Goal: Task Accomplishment & Management: Use online tool/utility

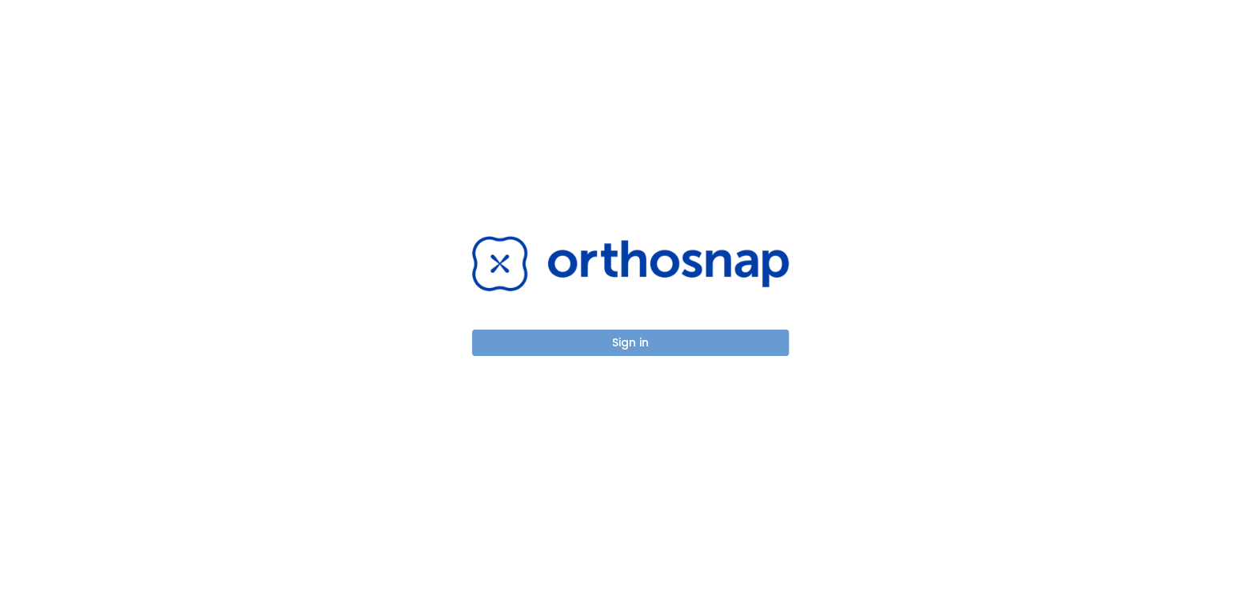
click at [652, 341] on button "Sign in" at bounding box center [630, 342] width 317 height 26
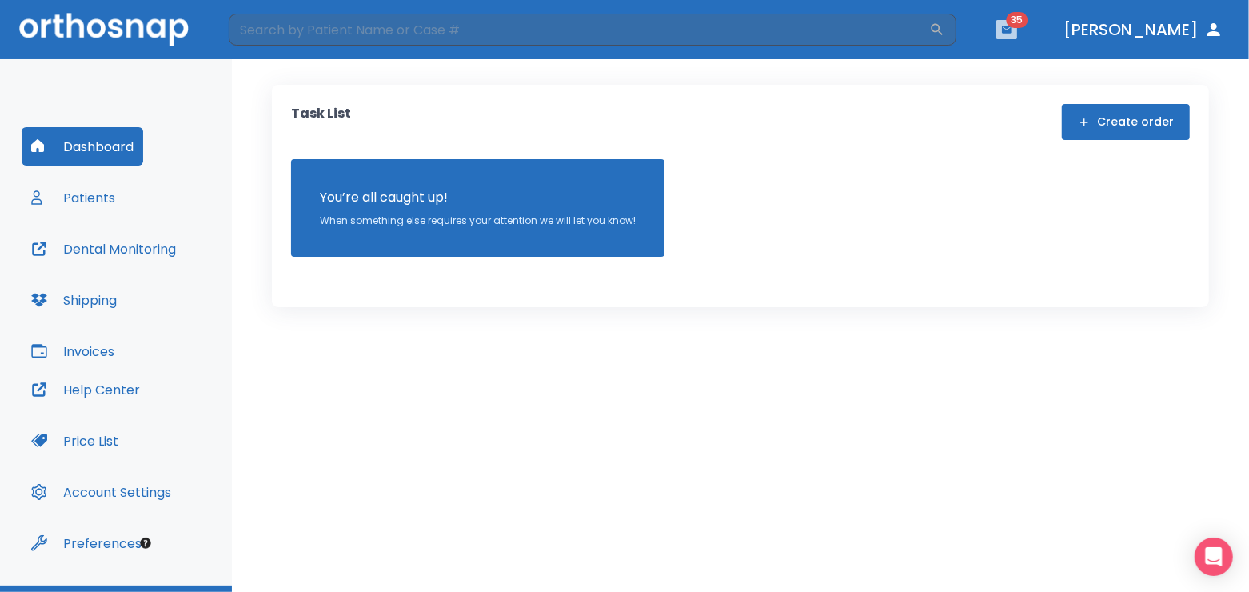
click at [1017, 30] on button "button" at bounding box center [1006, 29] width 21 height 19
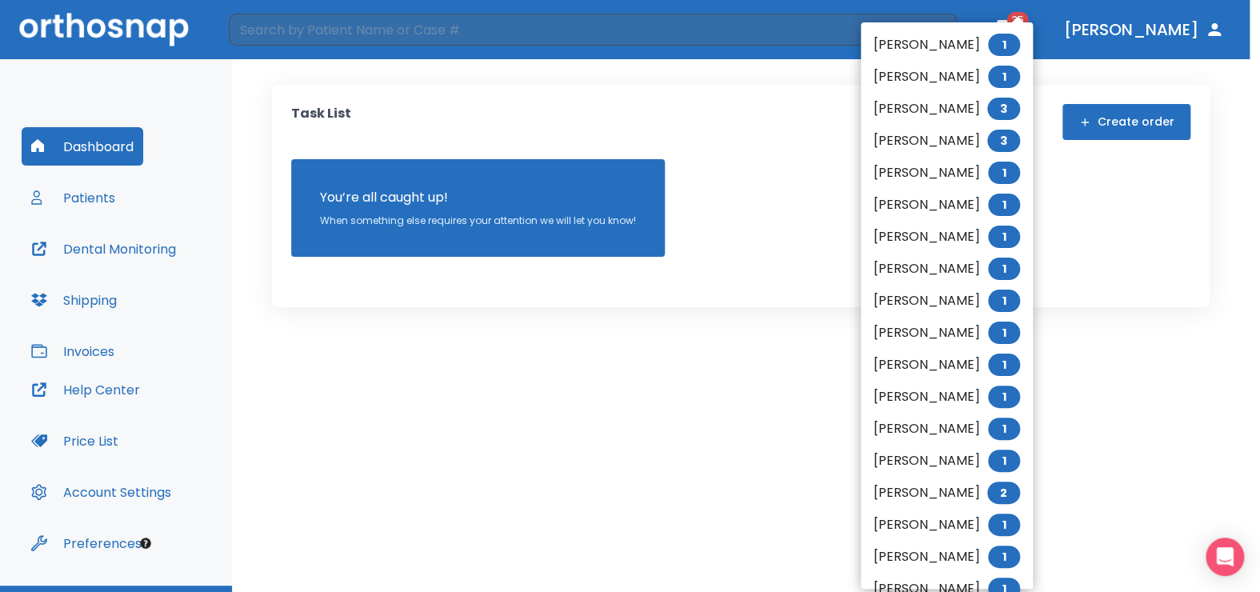
click at [1032, 31] on li "[PERSON_NAME] 1" at bounding box center [947, 45] width 172 height 32
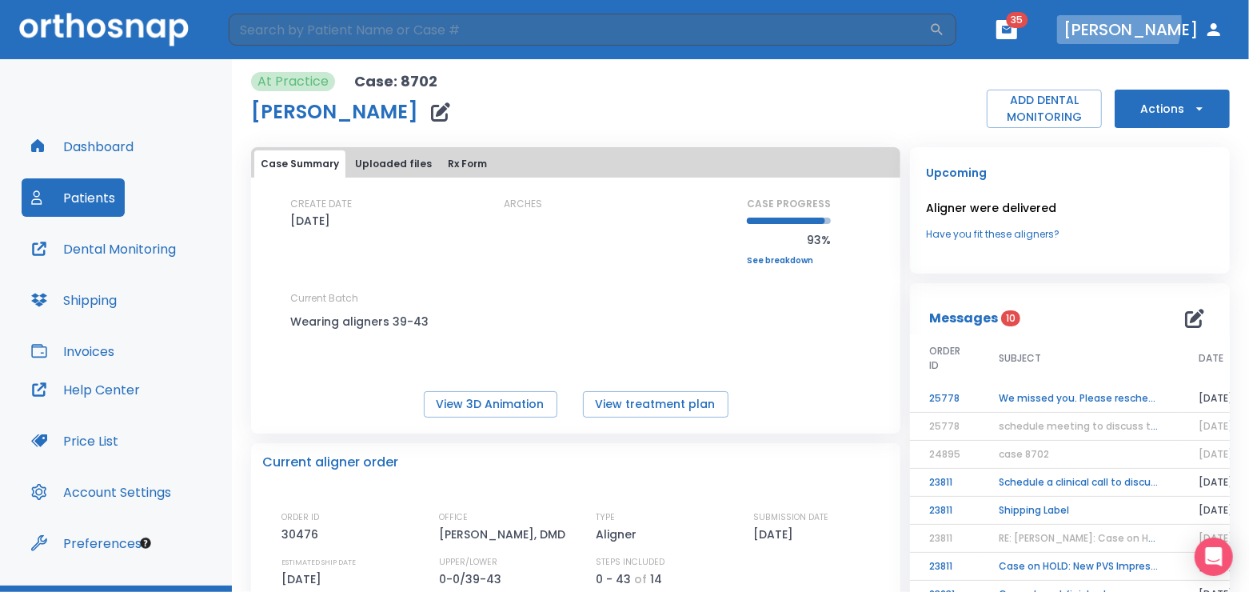
click at [1152, 19] on button "[PERSON_NAME]" at bounding box center [1143, 29] width 173 height 29
click at [1048, 118] on button "ADD DENTAL MONITORING" at bounding box center [1044, 109] width 115 height 38
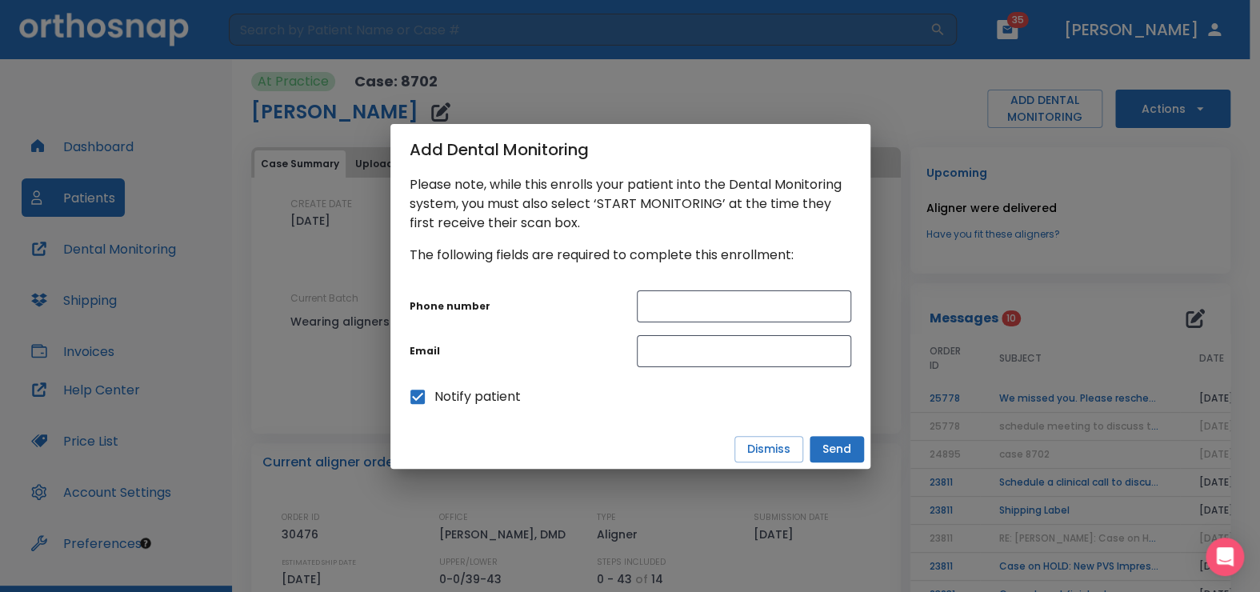
click at [912, 98] on div "Add Dental Monitoring Please note, while this enrolls your patient into the Den…" at bounding box center [630, 296] width 1260 height 592
click at [749, 455] on button "Dismiss" at bounding box center [768, 449] width 69 height 26
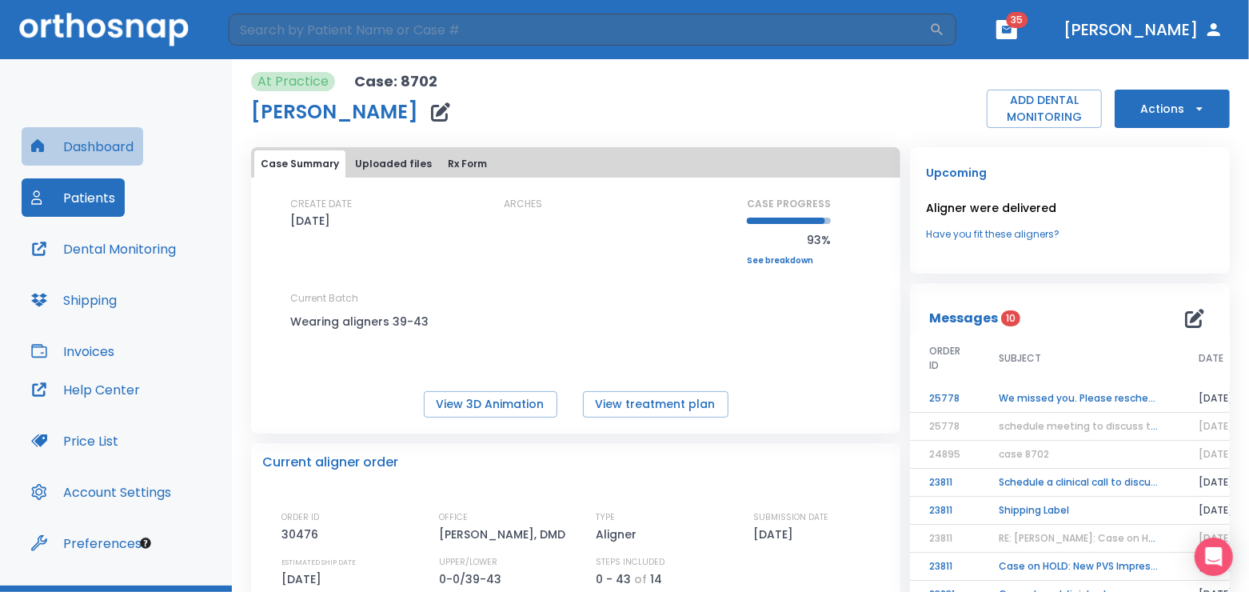
click at [63, 142] on button "Dashboard" at bounding box center [83, 146] width 122 height 38
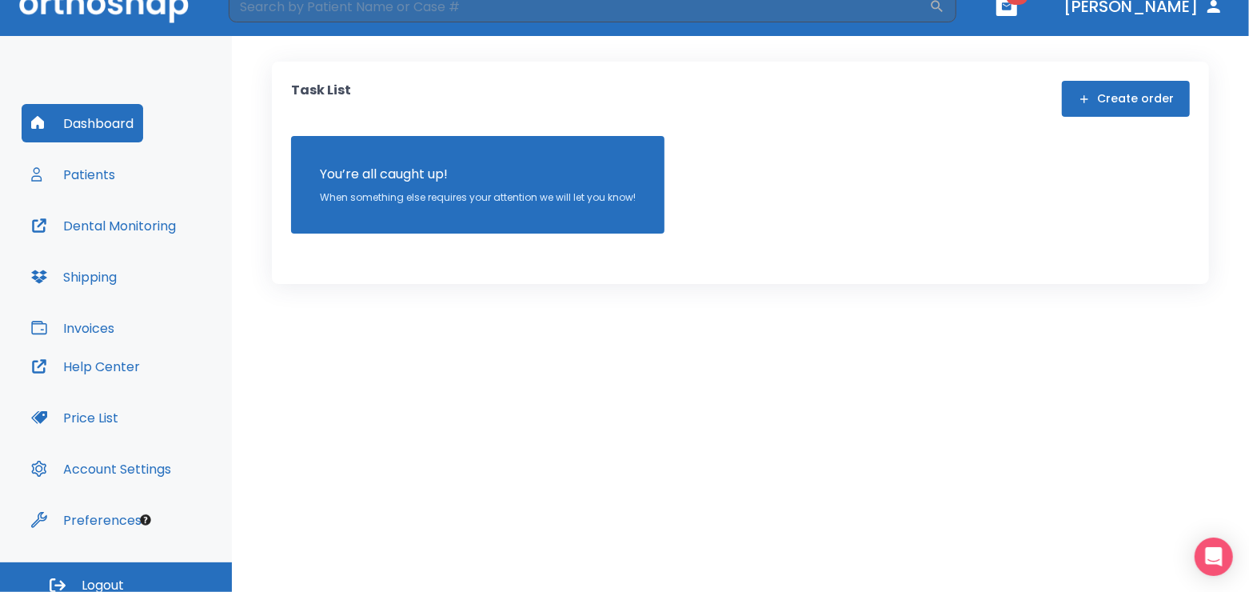
scroll to position [36, 0]
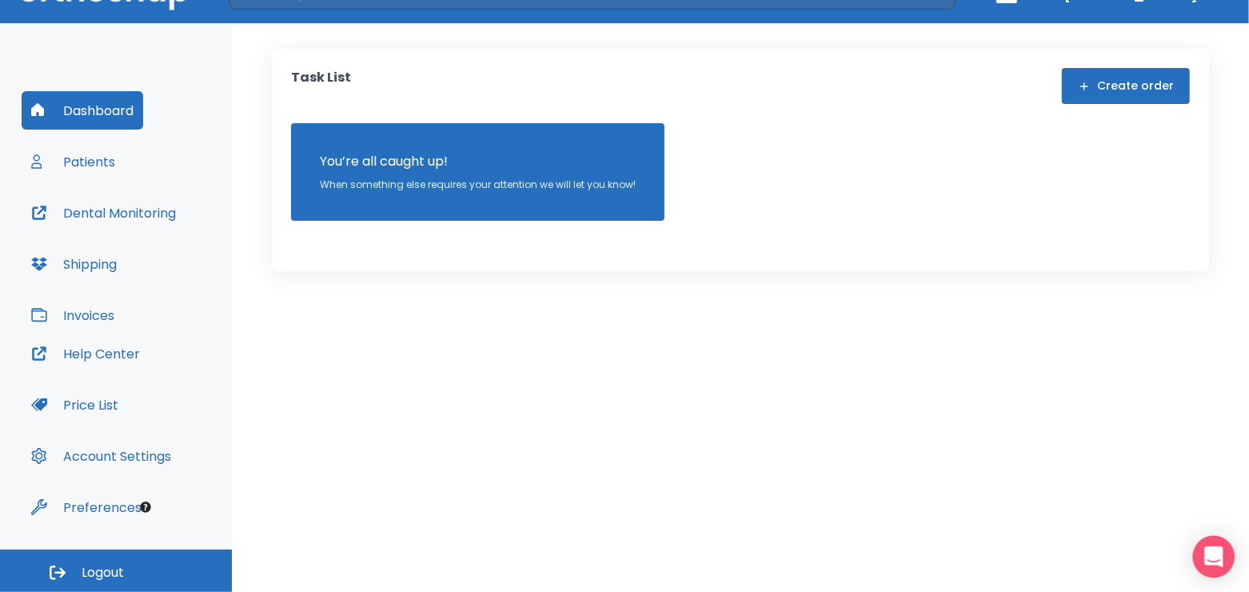
click at [1219, 547] on div "Open Intercom Messenger" at bounding box center [1214, 557] width 42 height 42
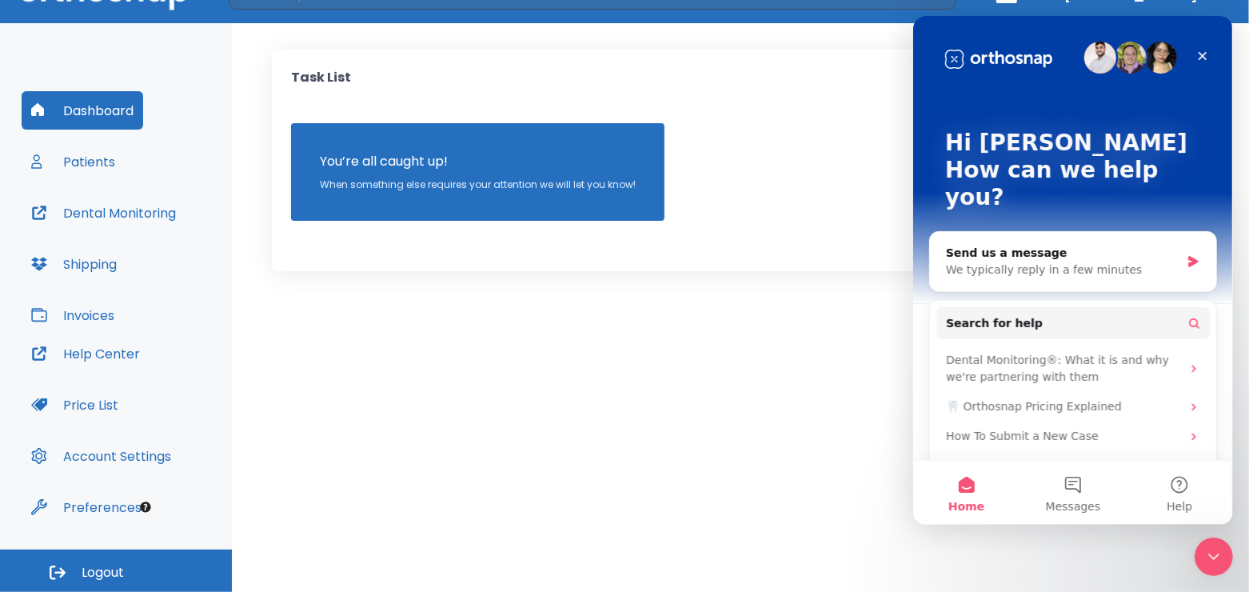
scroll to position [0, 0]
click at [1175, 481] on button "Help" at bounding box center [1179, 493] width 106 height 64
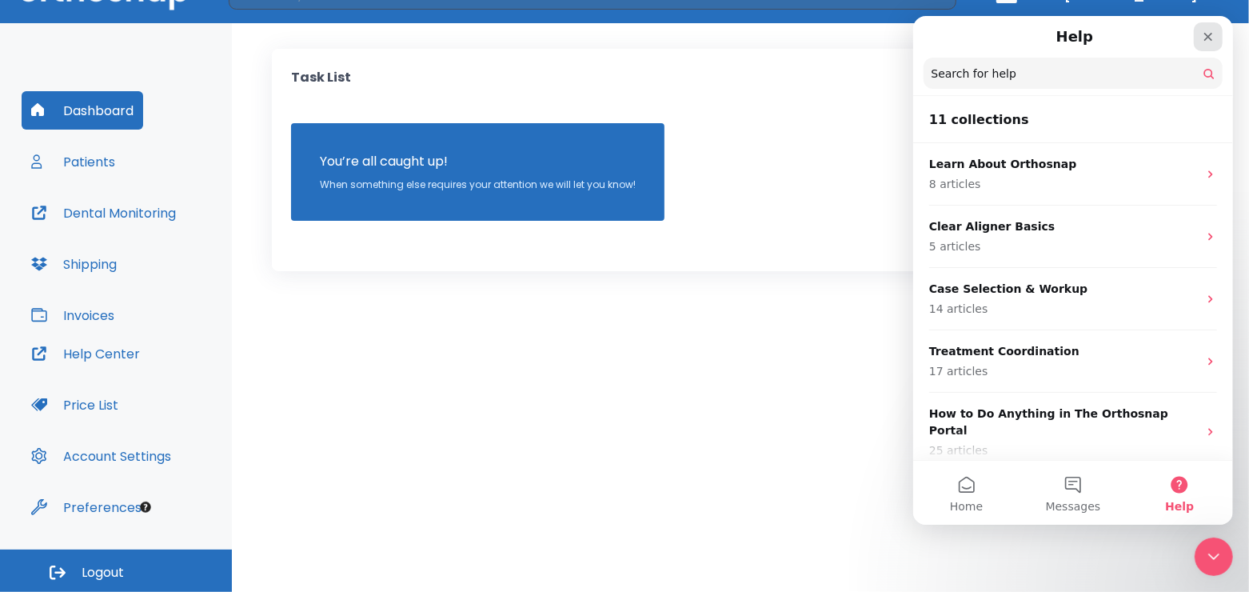
click at [1204, 30] on icon "Close" at bounding box center [1207, 36] width 13 height 13
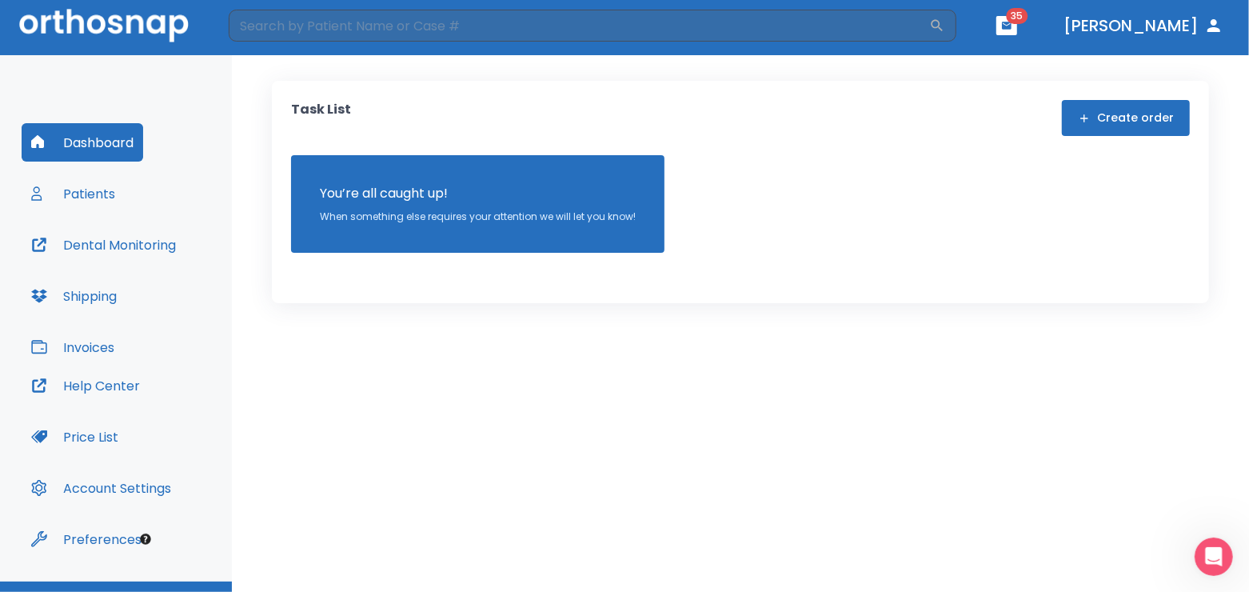
scroll to position [36, 0]
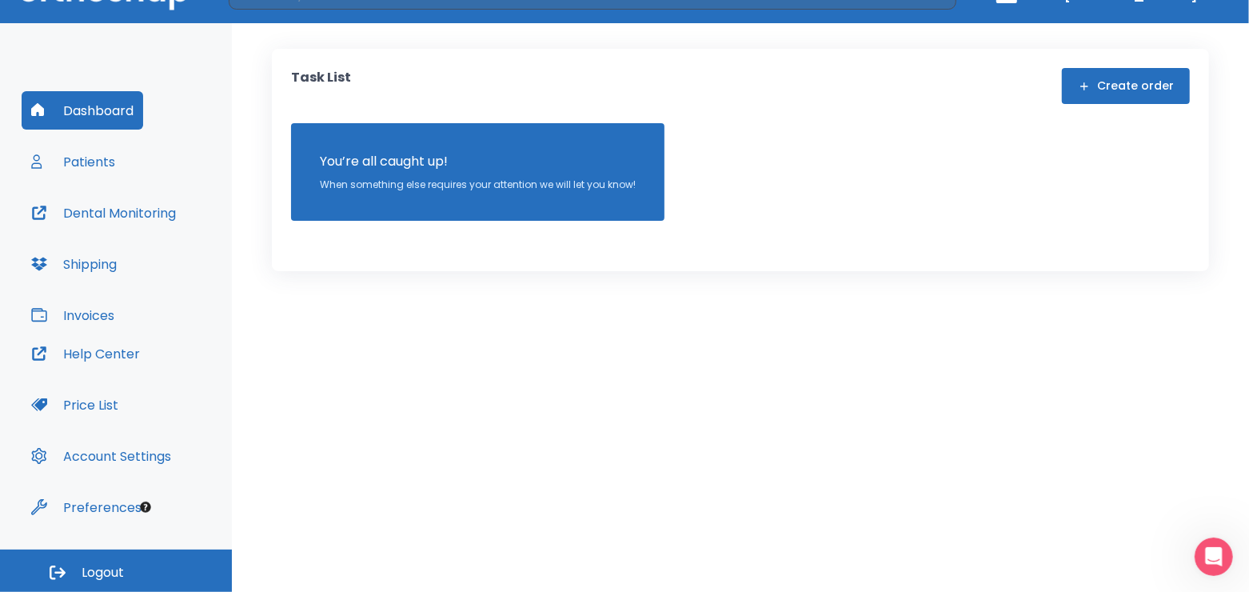
click at [96, 163] on button "Patients" at bounding box center [73, 161] width 103 height 38
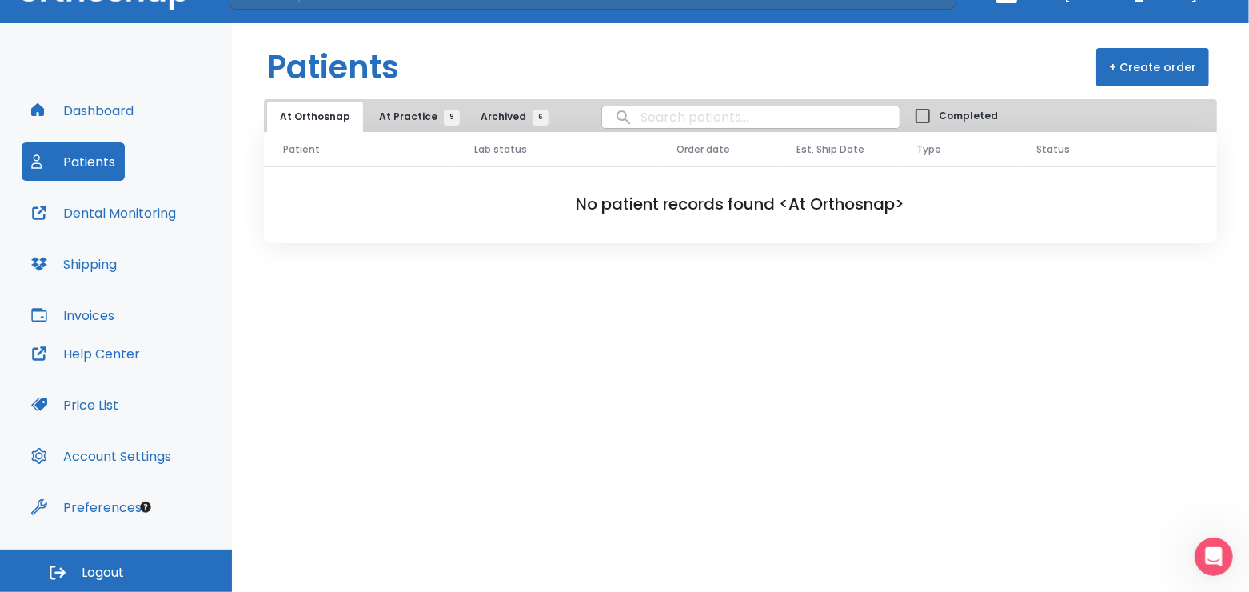
click at [397, 114] on span "At Practice 9" at bounding box center [415, 117] width 73 height 14
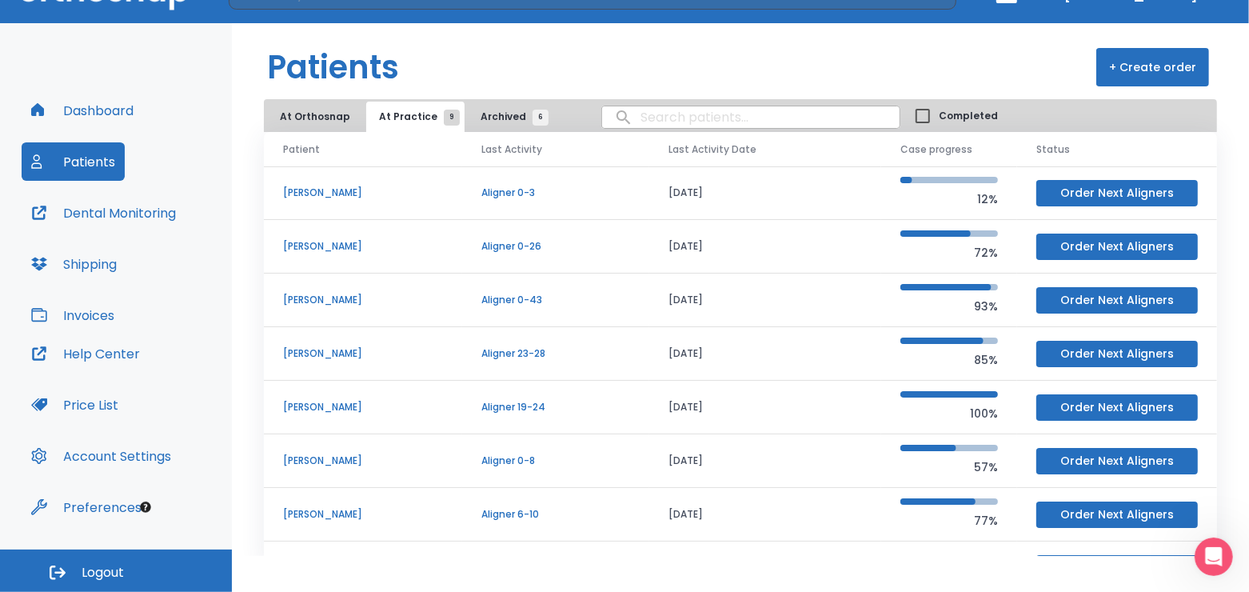
click at [300, 198] on p "[PERSON_NAME]" at bounding box center [363, 193] width 160 height 14
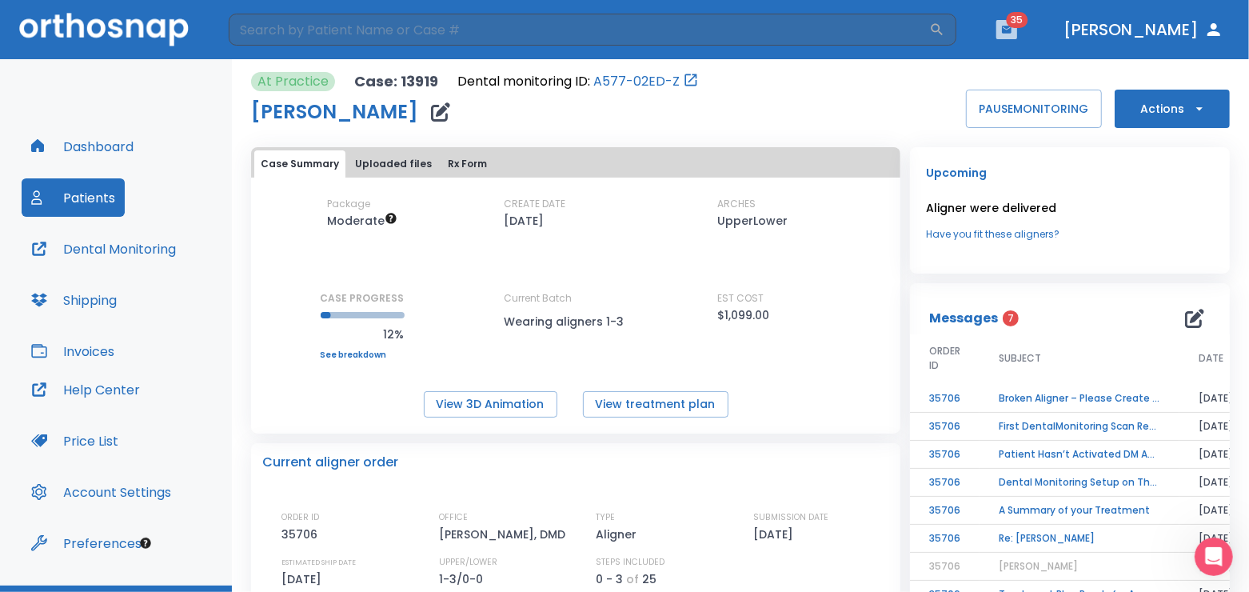
click at [1012, 26] on icon "button" at bounding box center [1006, 29] width 11 height 11
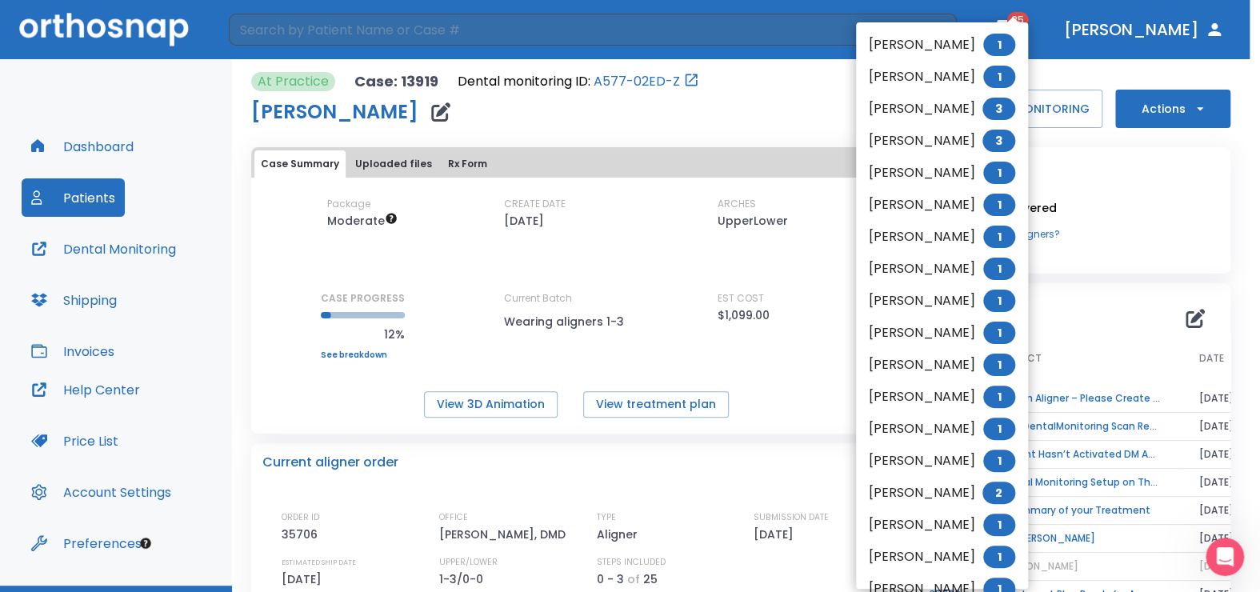
click at [1068, 36] on div at bounding box center [630, 296] width 1260 height 592
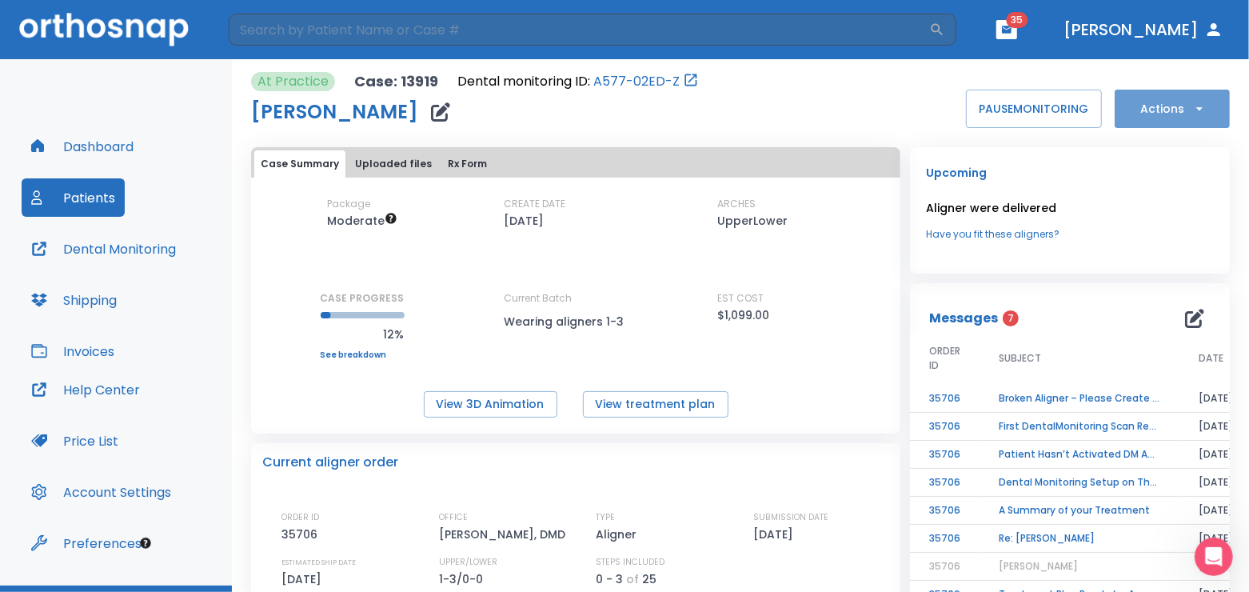
click at [1161, 110] on button "Actions" at bounding box center [1172, 109] width 115 height 38
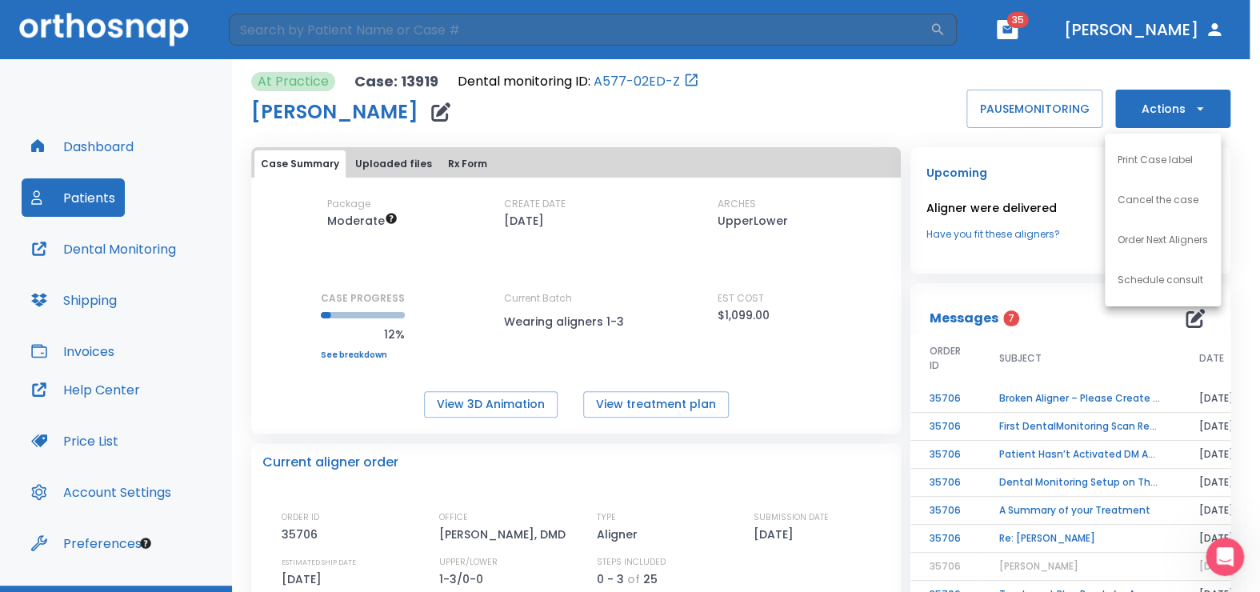
click at [876, 122] on div at bounding box center [630, 296] width 1260 height 592
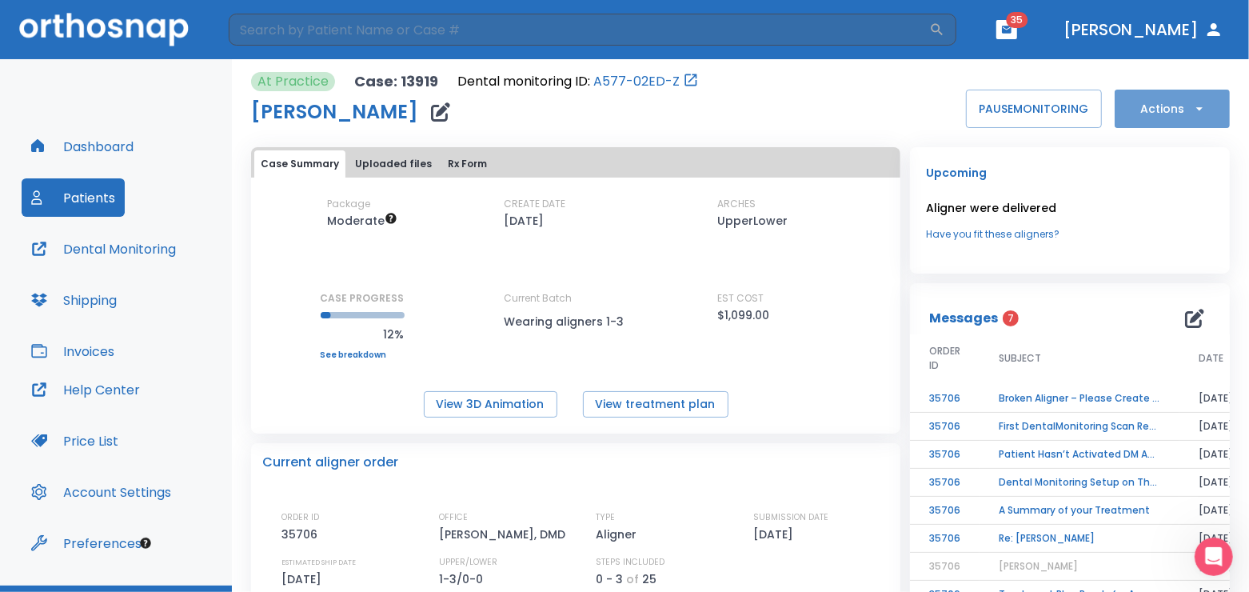
click at [1132, 116] on button "Actions" at bounding box center [1172, 109] width 115 height 38
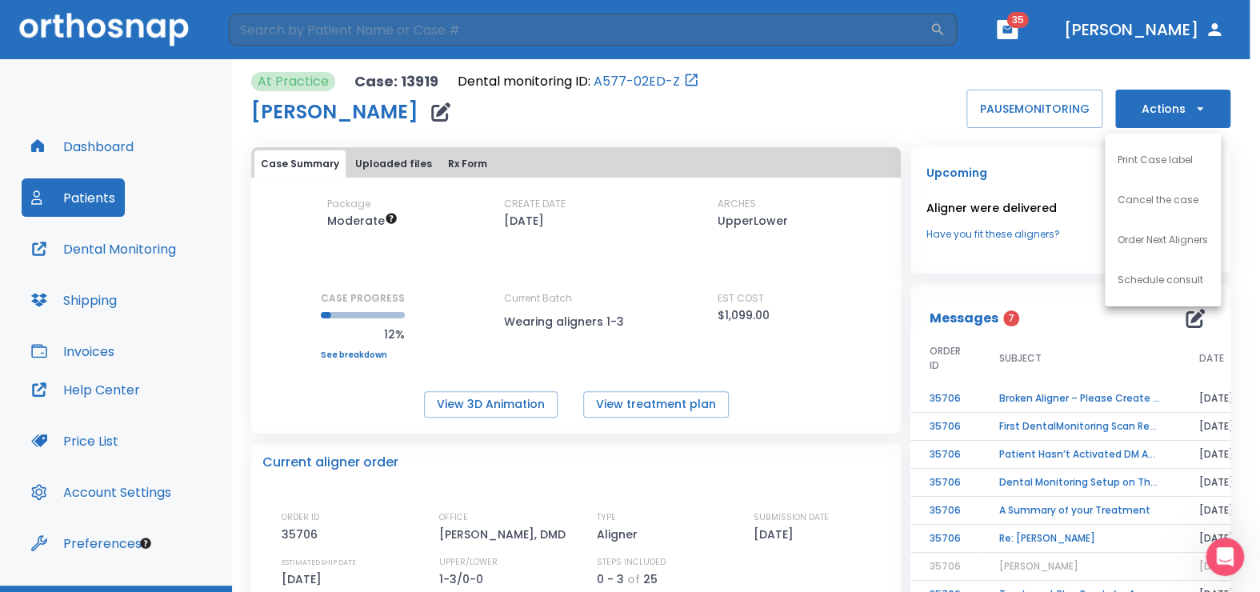
click at [1138, 237] on p "Order Next Aligners" at bounding box center [1162, 240] width 90 height 14
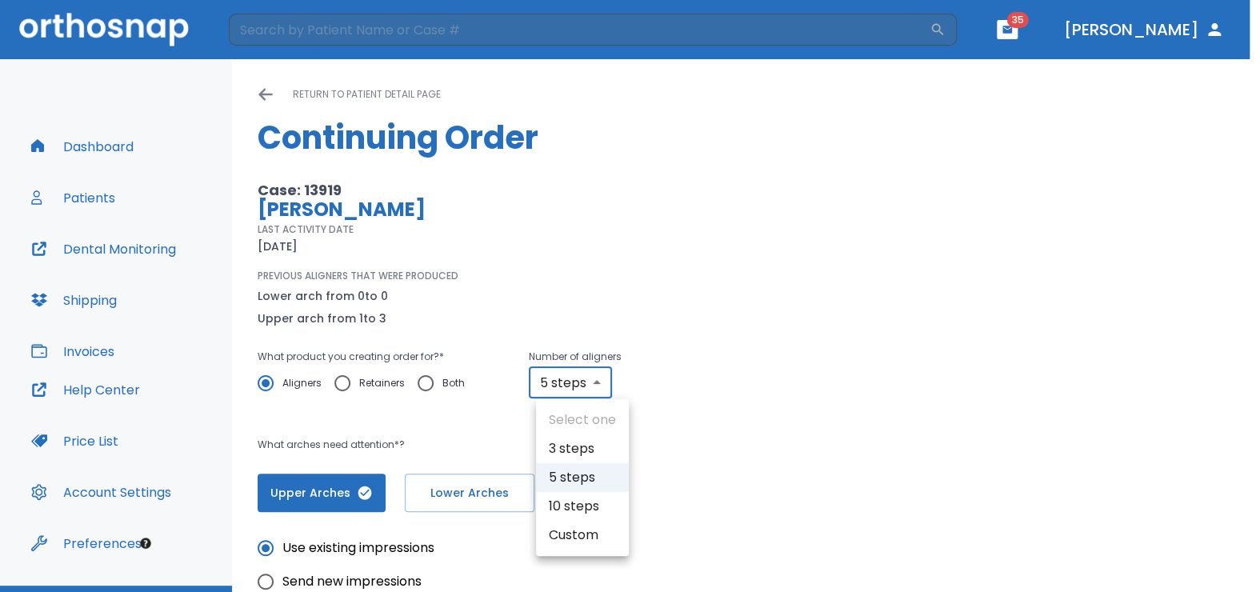
click at [603, 381] on body "​ 35 [PERSON_NAME] Dashboard Patients Dental Monitoring Shipping Invoices Help …" at bounding box center [630, 296] width 1260 height 592
click at [603, 381] on div at bounding box center [630, 296] width 1260 height 592
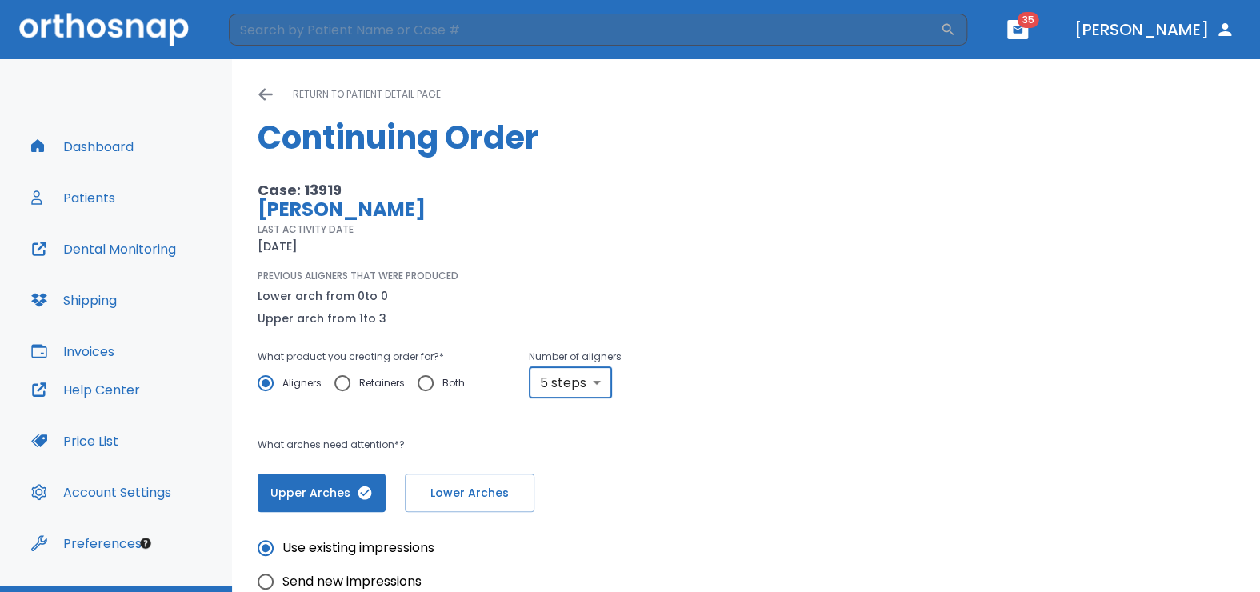
click at [589, 381] on body "​ 35 [PERSON_NAME] Dashboard Patients Dental Monitoring Shipping Invoices Help …" at bounding box center [630, 296] width 1260 height 592
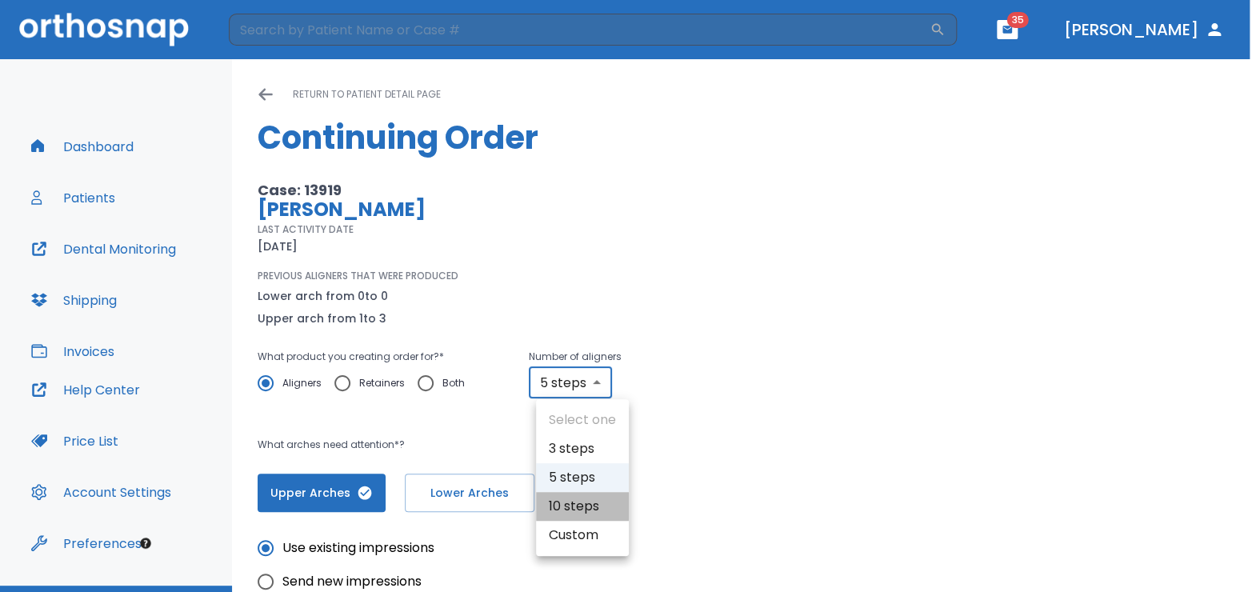
click at [560, 505] on li "10 steps" at bounding box center [582, 506] width 93 height 29
type input "10"
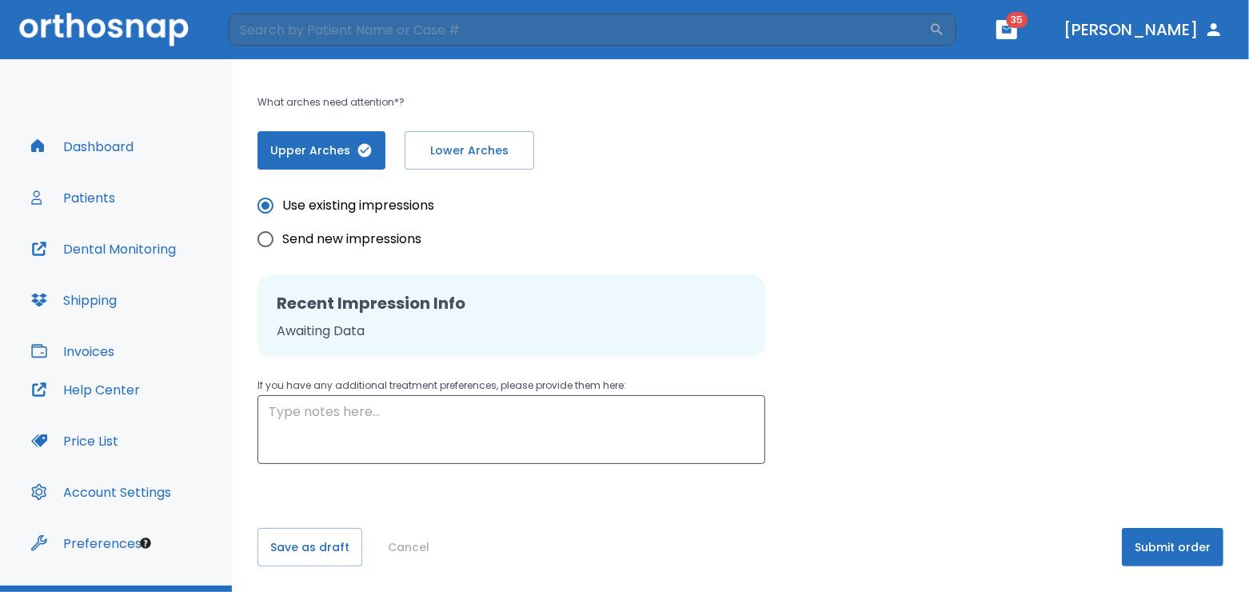
scroll to position [352, 0]
click at [1152, 546] on button "Submit order" at bounding box center [1173, 547] width 102 height 38
